Goal: Transaction & Acquisition: Purchase product/service

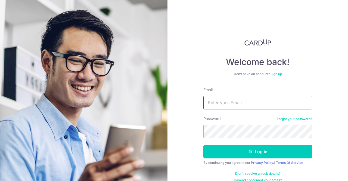
click at [273, 105] on input "Email" at bounding box center [257, 103] width 109 height 14
type input "peifen6@gmail.com"
click at [203, 145] on button "Log in" at bounding box center [257, 152] width 109 height 14
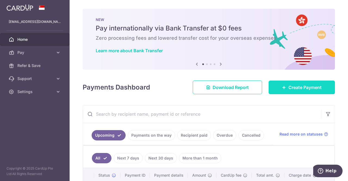
click at [289, 85] on span "Create Payment" at bounding box center [305, 87] width 33 height 7
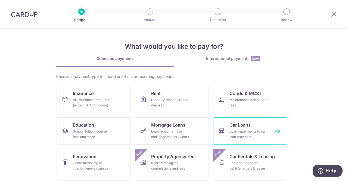
scroll to position [27, 0]
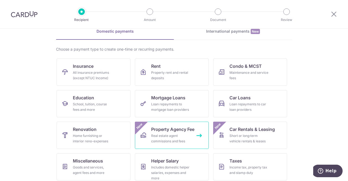
click at [176, 130] on span "Property Agency Fee" at bounding box center [172, 129] width 43 height 7
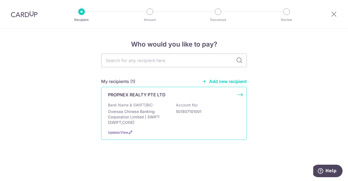
click at [183, 119] on div "Bank Name & SWIFT/BIC: Oversea Chinese Banking Corporation Limited | SWIFT: OCB…" at bounding box center [174, 113] width 132 height 23
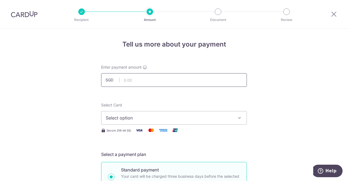
click at [204, 79] on input "text" at bounding box center [174, 80] width 146 height 14
type input "415.00"
click at [194, 116] on span "Select option" at bounding box center [169, 117] width 127 height 7
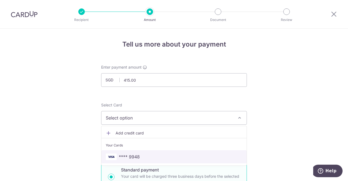
click at [177, 160] on link "**** 9948" at bounding box center [173, 156] width 145 height 13
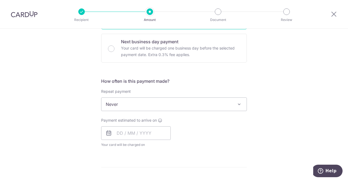
scroll to position [163, 0]
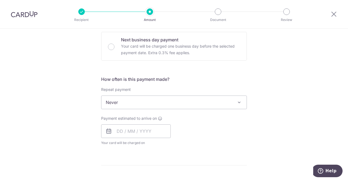
click at [164, 98] on span "Never" at bounding box center [173, 102] width 145 height 13
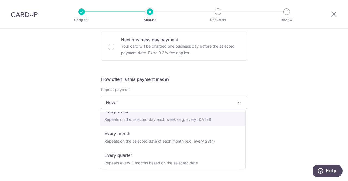
scroll to position [54, 0]
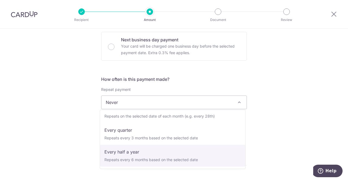
select select "5"
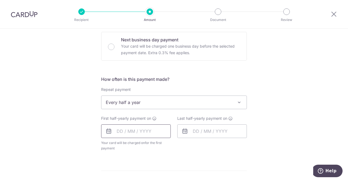
click at [148, 129] on input "text" at bounding box center [136, 131] width 70 height 14
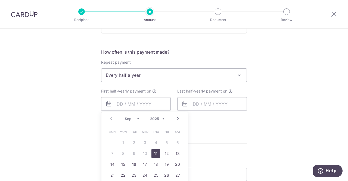
click at [157, 153] on link "11" at bounding box center [155, 153] width 9 height 9
type input "11/09/2025"
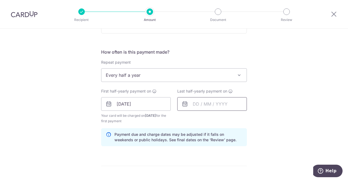
click at [203, 100] on input "text" at bounding box center [212, 104] width 70 height 14
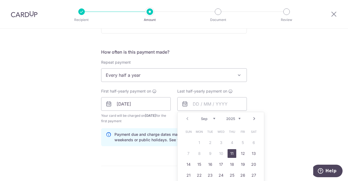
click at [238, 119] on select "2025 2026 2027 2028 2029 2030 2031 2032 2033 2034 2035" at bounding box center [233, 118] width 14 height 4
click at [209, 142] on link "1" at bounding box center [210, 142] width 9 height 9
type input "01/09/2026"
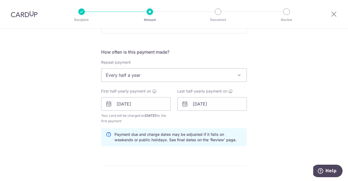
click at [274, 103] on div "Tell us more about your payment Enter payment amount SGD 415.00 415.00 Select C…" at bounding box center [174, 98] width 348 height 520
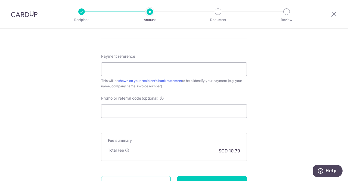
scroll to position [326, 0]
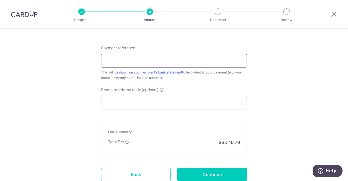
click at [193, 62] on input "Payment reference" at bounding box center [174, 61] width 146 height 14
type input "p"
type input "PX250800307"
click at [173, 101] on input "Promo or referral code (optional)" at bounding box center [174, 103] width 146 height 14
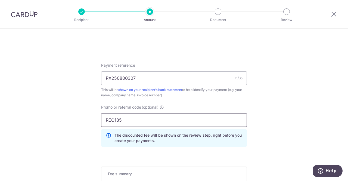
scroll to position [363, 0]
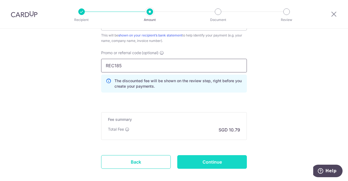
type input "REC185"
click at [196, 162] on input "Continue" at bounding box center [212, 162] width 70 height 14
type input "Create Schedule"
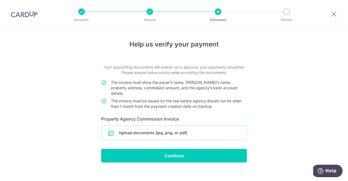
click at [168, 129] on input "file" at bounding box center [173, 133] width 145 height 14
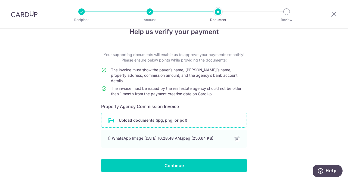
scroll to position [23, 0]
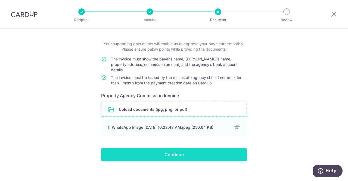
click at [142, 148] on input "Continue" at bounding box center [174, 155] width 146 height 14
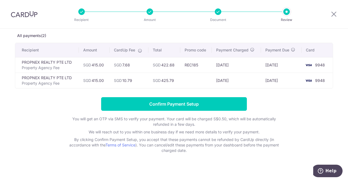
scroll to position [31, 0]
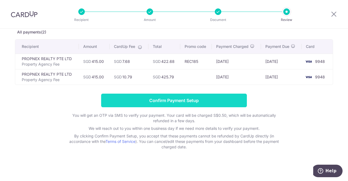
click at [157, 98] on input "Confirm Payment Setup" at bounding box center [174, 101] width 146 height 14
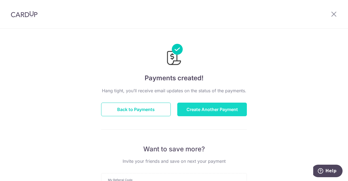
click at [202, 108] on button "Create Another Payment" at bounding box center [212, 110] width 70 height 14
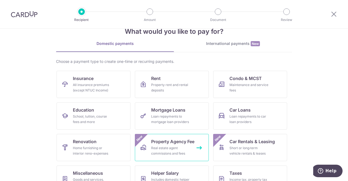
scroll to position [27, 0]
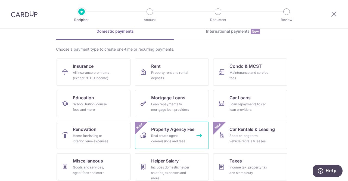
click at [176, 132] on span "Property Agency Fee" at bounding box center [172, 129] width 43 height 7
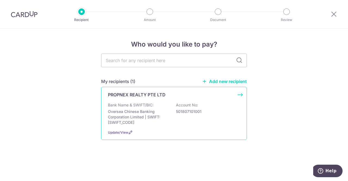
click at [170, 113] on div "Bank Name & SWIFT/BIC: Oversea Chinese Banking Corporation Limited | SWIFT: [SW…" at bounding box center [174, 113] width 132 height 23
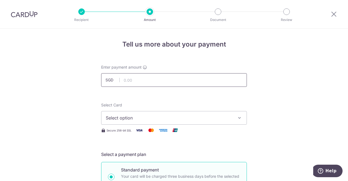
drag, startPoint x: 0, startPoint y: 0, endPoint x: 154, endPoint y: 81, distance: 174.5
click at [154, 81] on input "text" at bounding box center [174, 80] width 146 height 14
type input "650.00"
click at [143, 119] on span "Select option" at bounding box center [169, 117] width 127 height 7
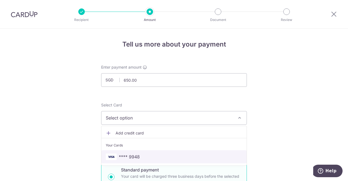
click at [137, 157] on span "**** 9948" at bounding box center [129, 156] width 21 height 7
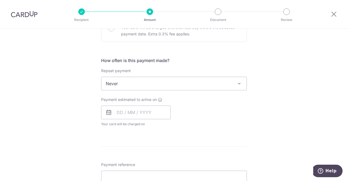
scroll to position [190, 0]
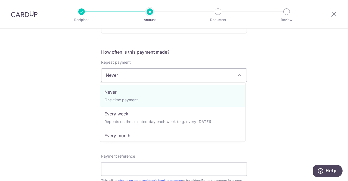
click at [148, 74] on span "Never" at bounding box center [173, 75] width 145 height 13
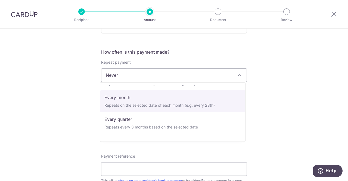
scroll to position [54, 0]
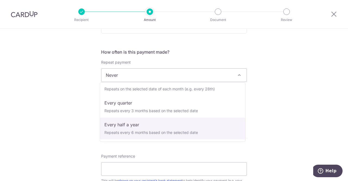
select select "5"
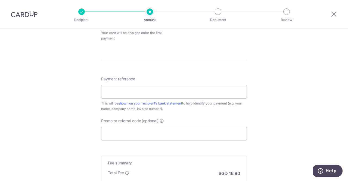
scroll to position [262, 0]
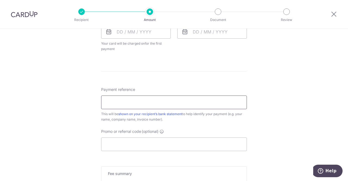
click at [127, 101] on input "Payment reference" at bounding box center [174, 102] width 146 height 14
type input "p"
type input "PX250800857"
click at [131, 141] on input "Promo or referral code (optional)" at bounding box center [174, 144] width 146 height 14
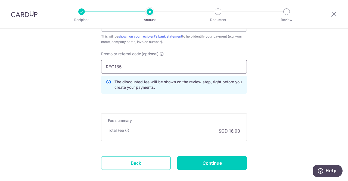
scroll to position [368, 0]
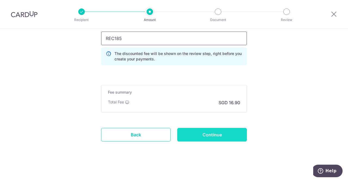
type input "REC185"
click at [207, 134] on input "Continue" at bounding box center [212, 135] width 70 height 14
type input "Create Schedule"
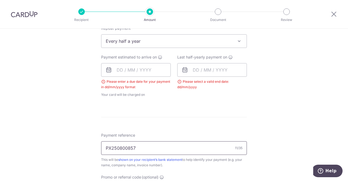
scroll to position [220, 0]
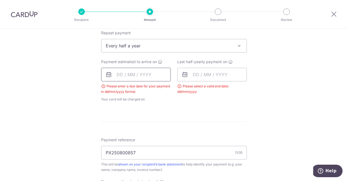
click at [139, 70] on input "text" at bounding box center [136, 75] width 70 height 14
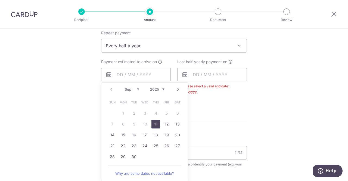
click at [156, 123] on link "11" at bounding box center [155, 124] width 9 height 9
type input "11/09/2025"
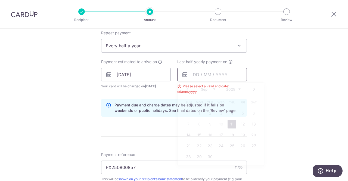
click at [208, 75] on input "text" at bounding box center [212, 75] width 70 height 14
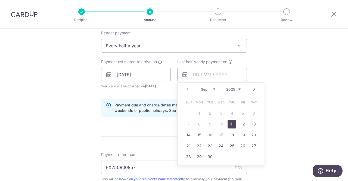
click at [239, 89] on select "2025 2026 2027 2028 2029 2030 2031 2032 2033 2034 2035" at bounding box center [233, 89] width 14 height 4
click at [210, 112] on link "1" at bounding box center [210, 113] width 9 height 9
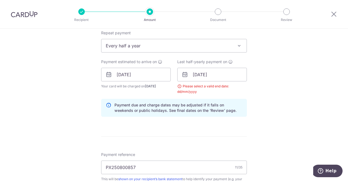
click at [269, 92] on div "Tell us more about your payment Enter payment amount SGD 650.00 650.00 Select C…" at bounding box center [174, 81] width 348 height 544
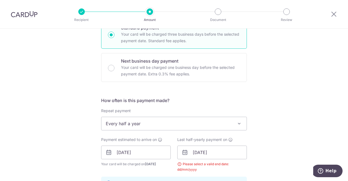
scroll to position [193, 0]
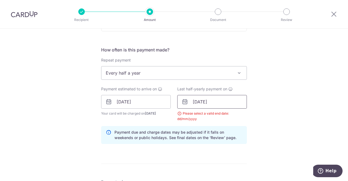
click at [227, 103] on input "01/09/2026" at bounding box center [212, 102] width 70 height 14
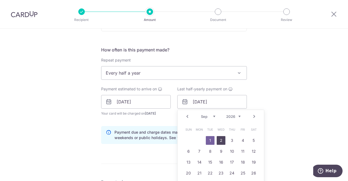
click at [219, 138] on link "2" at bounding box center [221, 140] width 9 height 9
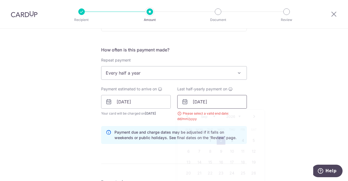
click at [223, 102] on input "02/09/2026" at bounding box center [212, 102] width 70 height 14
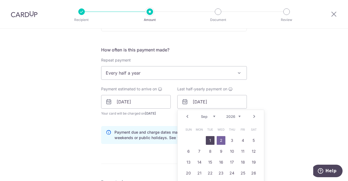
click at [209, 136] on link "1" at bounding box center [210, 140] width 9 height 9
type input "01/09/2026"
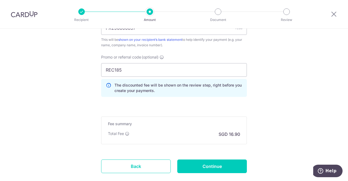
scroll to position [390, 0]
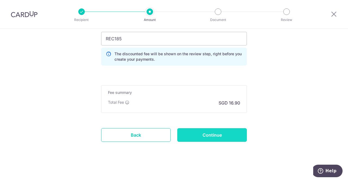
click at [233, 138] on input "Continue" at bounding box center [212, 135] width 70 height 14
type input "Create Schedule"
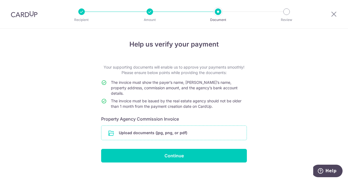
click at [200, 128] on input "file" at bounding box center [173, 133] width 145 height 14
click at [335, 14] on icon at bounding box center [334, 14] width 7 height 7
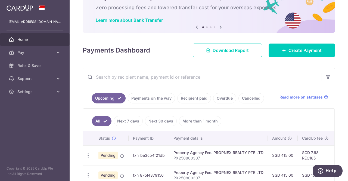
scroll to position [54, 0]
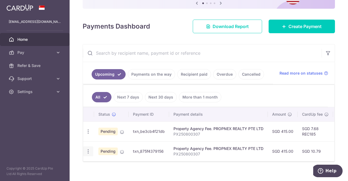
click at [89, 150] on icon "button" at bounding box center [88, 151] width 6 height 6
click at [110, 176] on span "Cancel payment" at bounding box center [117, 179] width 36 height 7
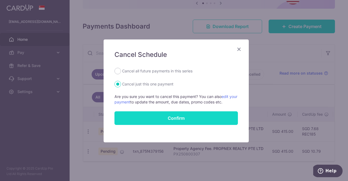
click at [175, 116] on button "Confirm" at bounding box center [175, 118] width 123 height 14
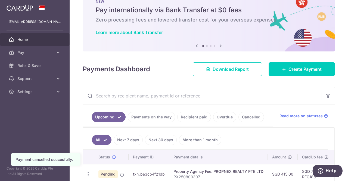
scroll to position [49, 0]
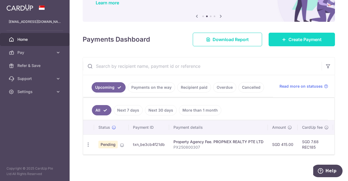
click at [289, 41] on span "Create Payment" at bounding box center [305, 39] width 33 height 7
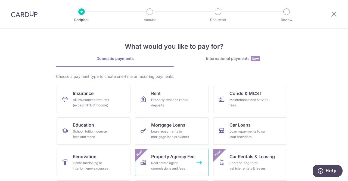
click at [175, 160] on div "Real estate agent commissions and fees" at bounding box center [170, 165] width 39 height 11
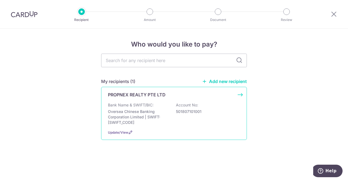
click at [160, 117] on p "Oversea Chinese Banking Corporation Limited | SWIFT: OCBCSGSGXXX" at bounding box center [138, 117] width 61 height 16
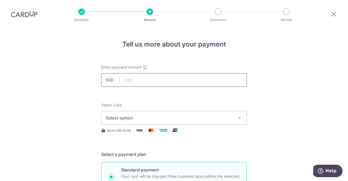
click at [138, 79] on input "text" at bounding box center [174, 80] width 146 height 14
type input "650.00"
click at [142, 118] on span "Select option" at bounding box center [169, 117] width 127 height 7
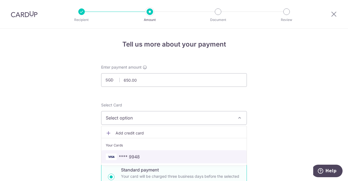
click at [132, 154] on span "**** 9948" at bounding box center [129, 156] width 21 height 7
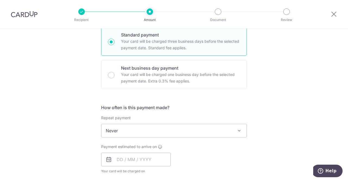
scroll to position [136, 0]
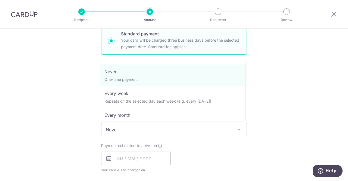
click at [139, 126] on span "Never" at bounding box center [173, 129] width 145 height 13
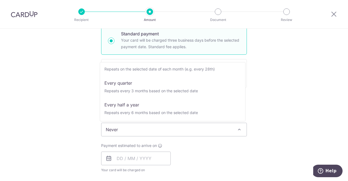
scroll to position [54, 0]
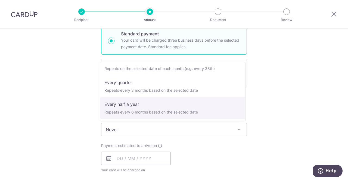
select select "5"
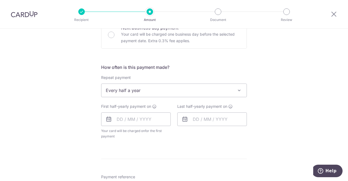
scroll to position [190, 0]
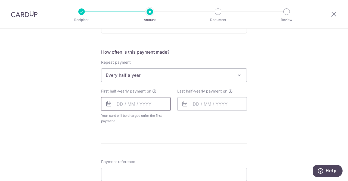
click at [141, 99] on input "text" at bounding box center [136, 104] width 70 height 14
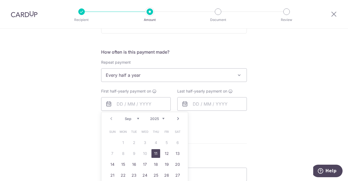
drag, startPoint x: 153, startPoint y: 150, endPoint x: 187, endPoint y: 119, distance: 47.2
click at [153, 150] on link "11" at bounding box center [155, 153] width 9 height 9
type input "[DATE]"
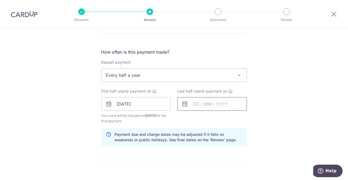
click at [205, 101] on input "text" at bounding box center [212, 104] width 70 height 14
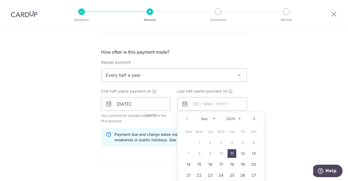
click at [239, 119] on select "2025 2026 2027 2028 2029 2030 2031 2032 2033 2034 2035" at bounding box center [233, 118] width 14 height 4
click at [209, 142] on link "1" at bounding box center [210, 142] width 9 height 9
type input "01/09/2026"
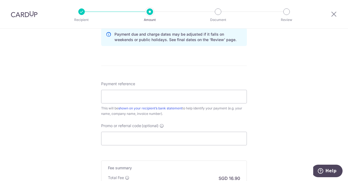
scroll to position [299, 0]
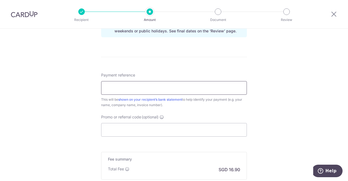
click at [170, 90] on input "Payment reference" at bounding box center [174, 88] width 146 height 14
type input "PX250800857"
click at [130, 127] on input "Promo or referral code (optional)" at bounding box center [174, 130] width 146 height 14
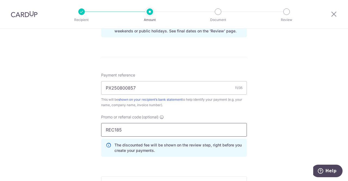
scroll to position [390, 0]
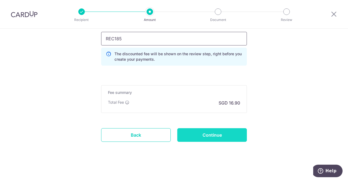
type input "REC185"
click at [196, 134] on input "Continue" at bounding box center [212, 135] width 70 height 14
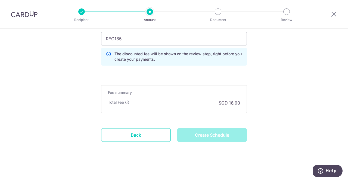
type input "Create Schedule"
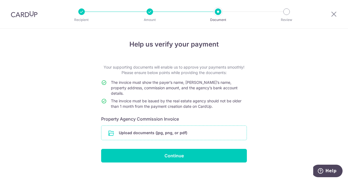
click at [171, 126] on input "file" at bounding box center [173, 133] width 145 height 14
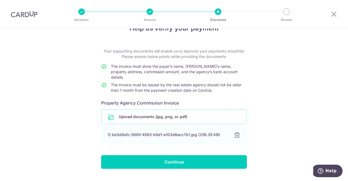
scroll to position [23, 0]
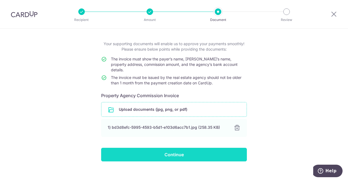
click at [177, 148] on input "Continue" at bounding box center [174, 155] width 146 height 14
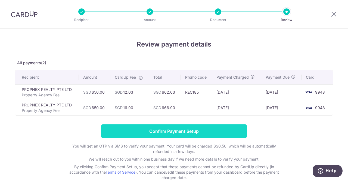
click at [149, 128] on input "Confirm Payment Setup" at bounding box center [174, 131] width 146 height 14
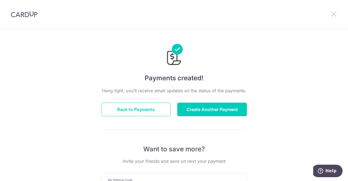
click at [336, 14] on icon at bounding box center [334, 14] width 7 height 7
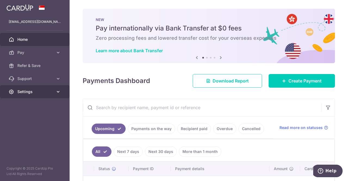
click at [54, 92] on link "Settings" at bounding box center [35, 91] width 70 height 13
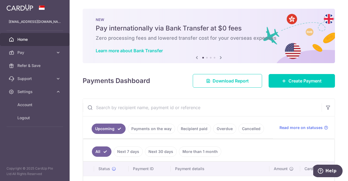
click at [173, 90] on div "× Pause Schedule Pause all future payments in this series Pause just this one p…" at bounding box center [209, 90] width 278 height 181
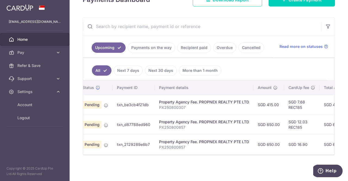
drag, startPoint x: 236, startPoint y: 154, endPoint x: 247, endPoint y: 152, distance: 11.4
click at [247, 152] on div "Status Payment ID Payment details Amount CardUp fee Total amt. Charge date Due …" at bounding box center [208, 117] width 251 height 74
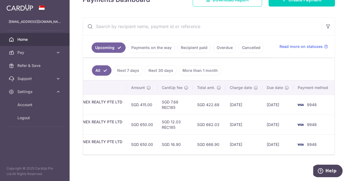
scroll to position [0, 0]
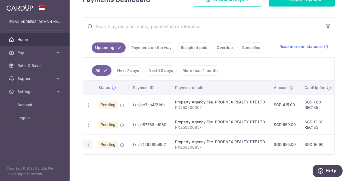
click at [88, 143] on icon "button" at bounding box center [88, 145] width 6 height 6
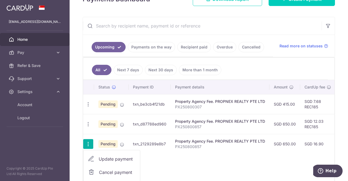
click at [109, 170] on span "Cancel payment" at bounding box center [117, 172] width 36 height 7
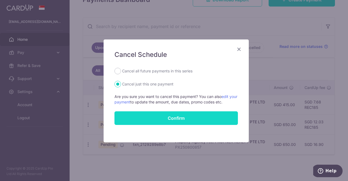
click at [160, 117] on button "Confirm" at bounding box center [175, 118] width 123 height 14
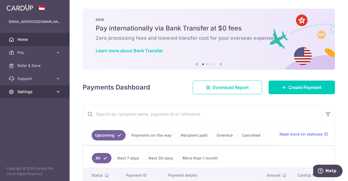
click at [49, 92] on span "Settings" at bounding box center [35, 91] width 36 height 5
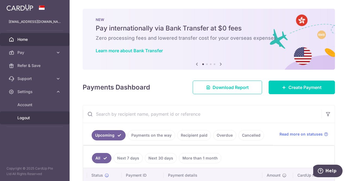
click at [40, 120] on span "Logout" at bounding box center [35, 117] width 36 height 5
